Goal: Transaction & Acquisition: Purchase product/service

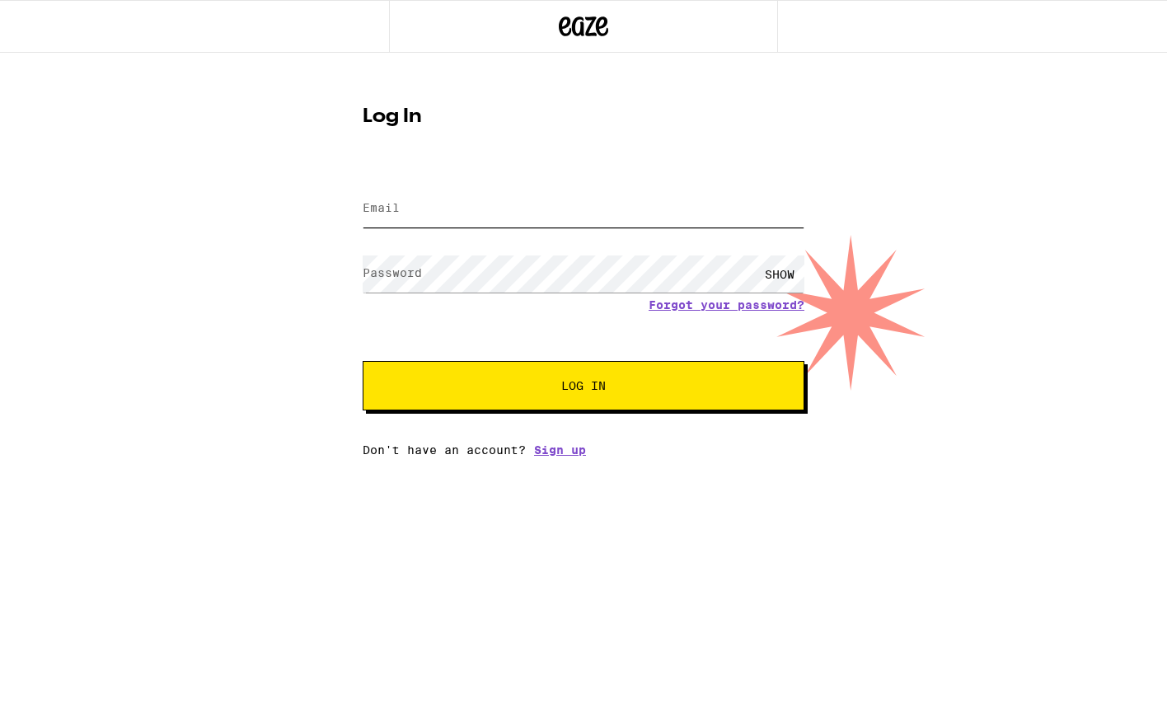
type input "[EMAIL_ADDRESS][DOMAIN_NAME]"
click at [584, 387] on button "Log In" at bounding box center [584, 385] width 442 height 49
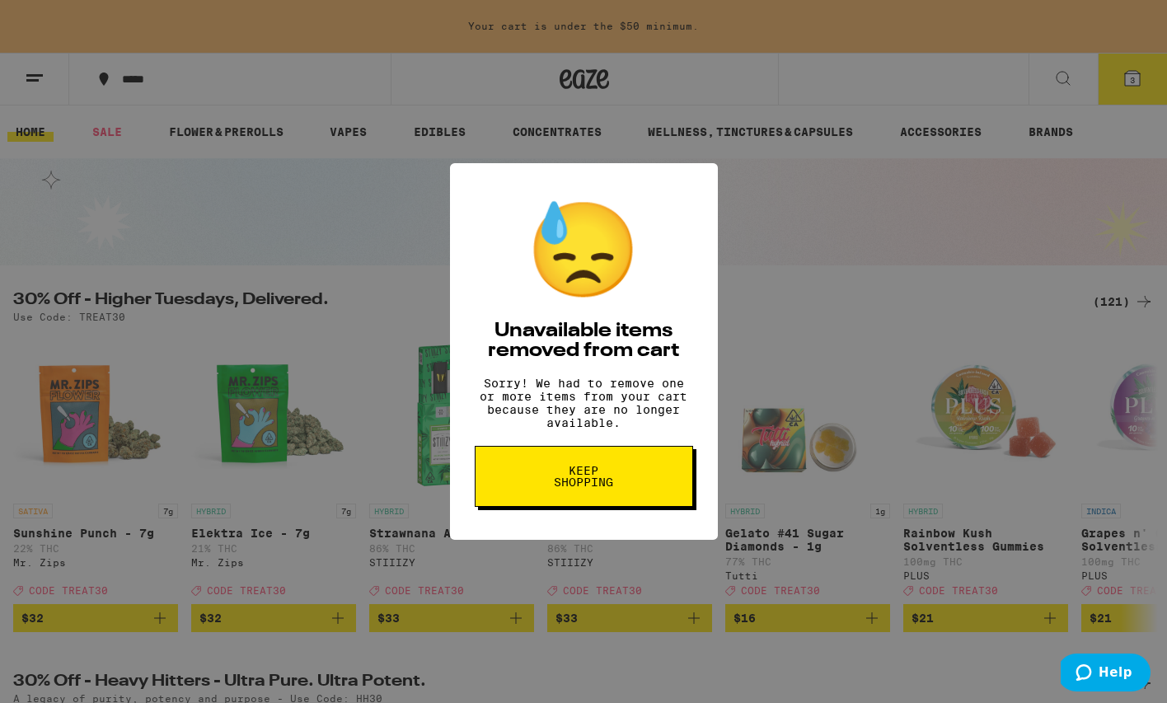
click at [585, 481] on span "Keep Shopping" at bounding box center [584, 476] width 85 height 23
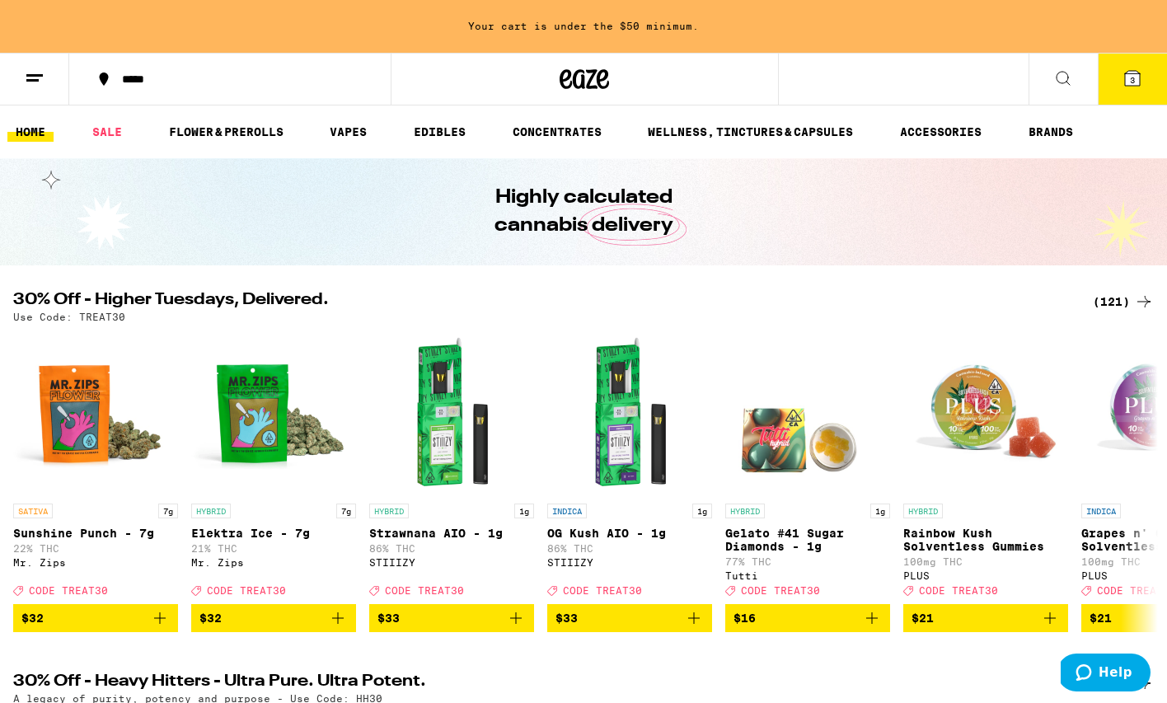
click at [1131, 82] on span "3" at bounding box center [1132, 80] width 5 height 10
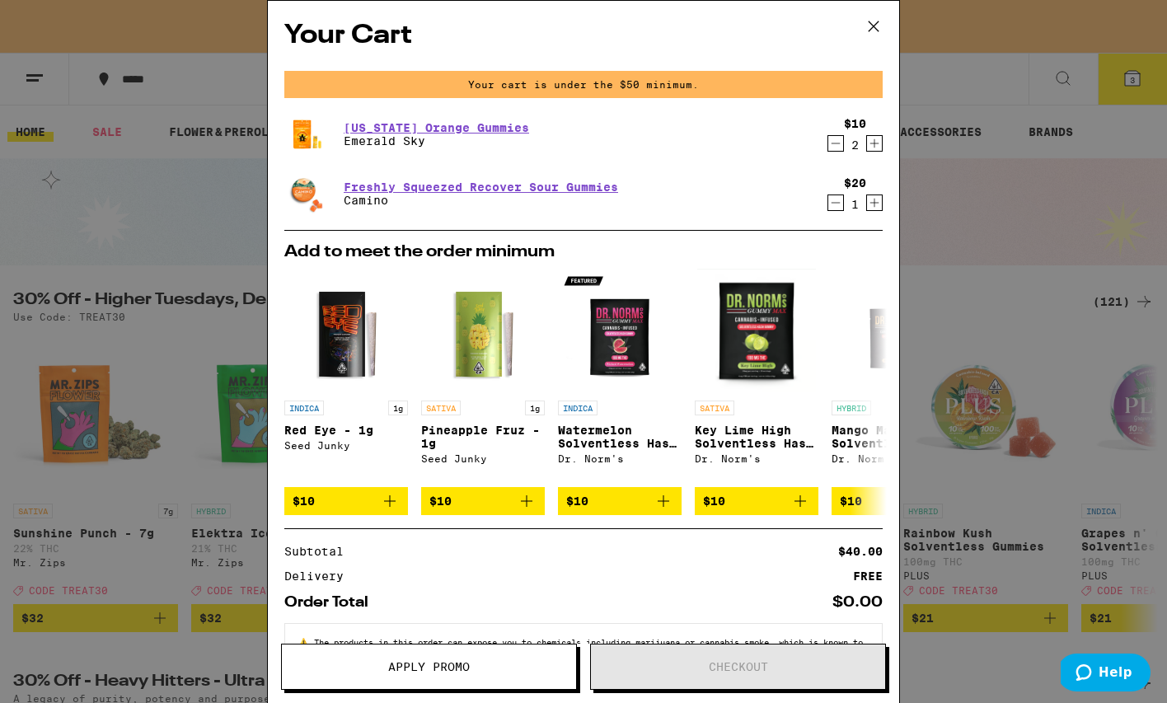
click at [876, 26] on icon at bounding box center [874, 26] width 25 height 25
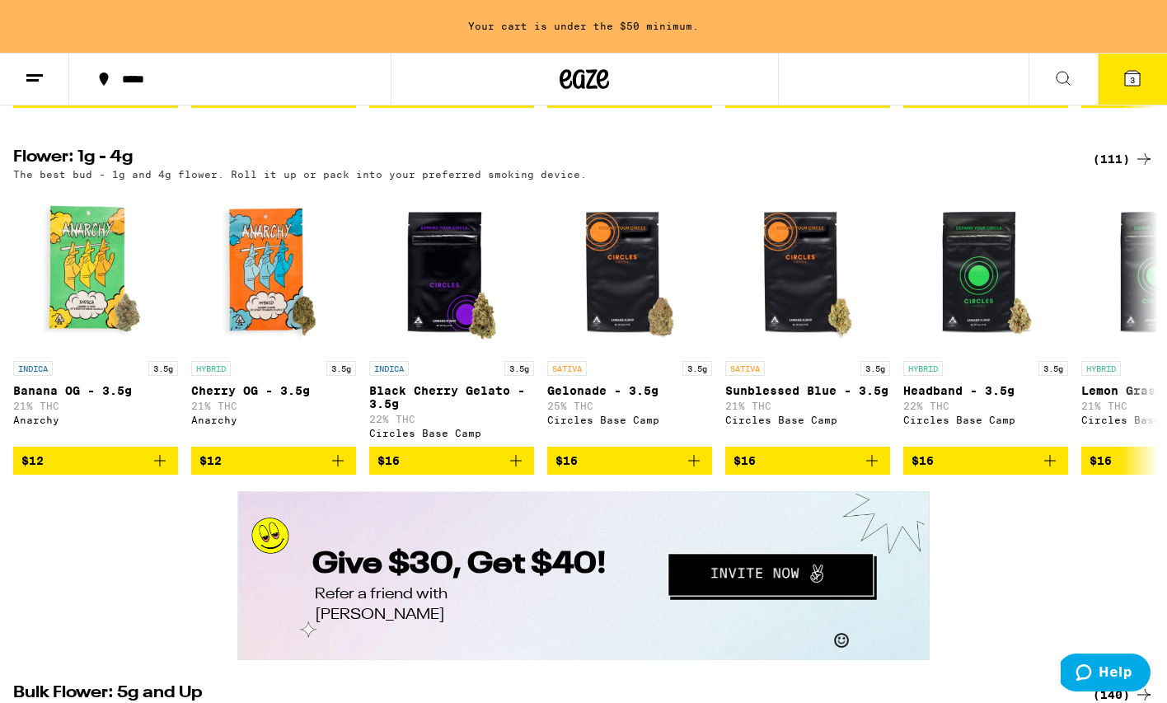
scroll to position [2001, 0]
